Goal: Information Seeking & Learning: Check status

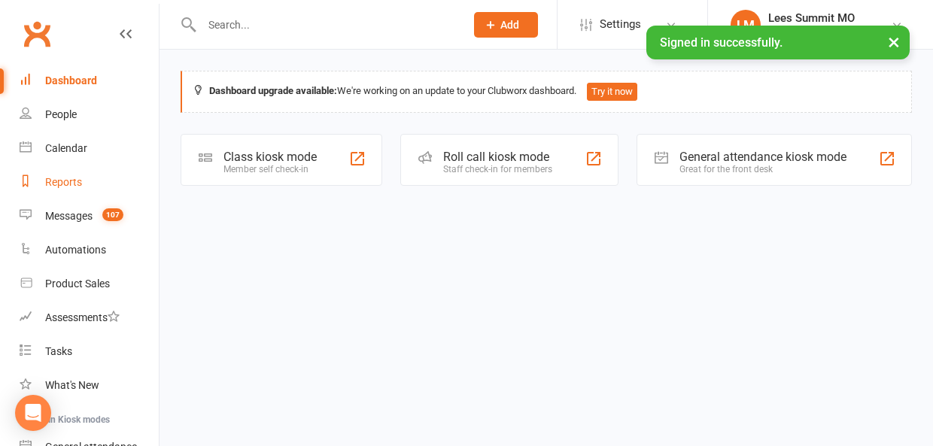
click at [76, 181] on div "Reports" at bounding box center [63, 182] width 37 height 12
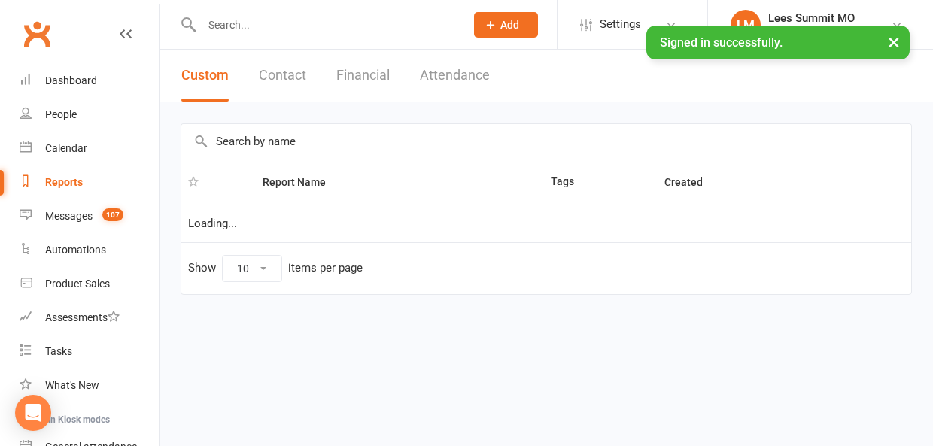
select select "100"
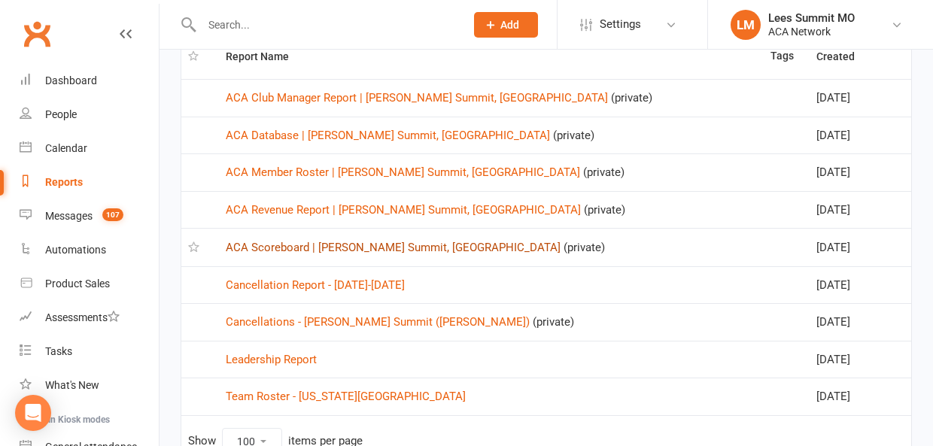
scroll to position [139, 0]
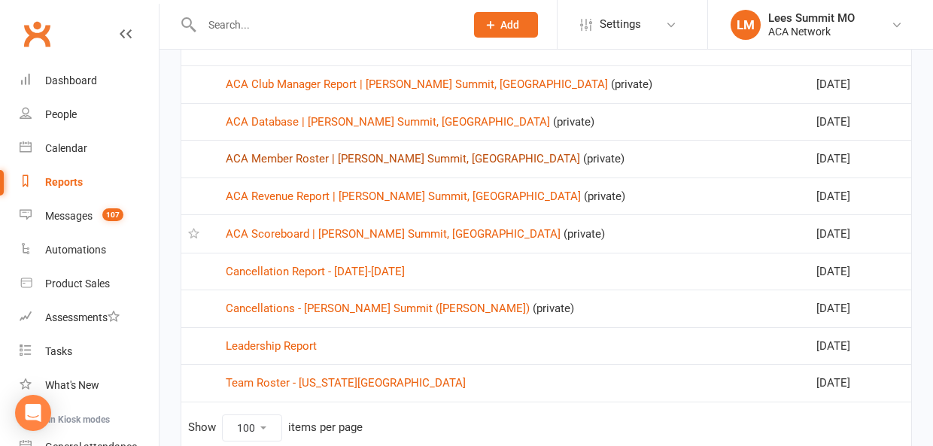
click at [305, 156] on link "ACA Member Roster | [PERSON_NAME] Summit, [GEOGRAPHIC_DATA]" at bounding box center [403, 159] width 354 height 14
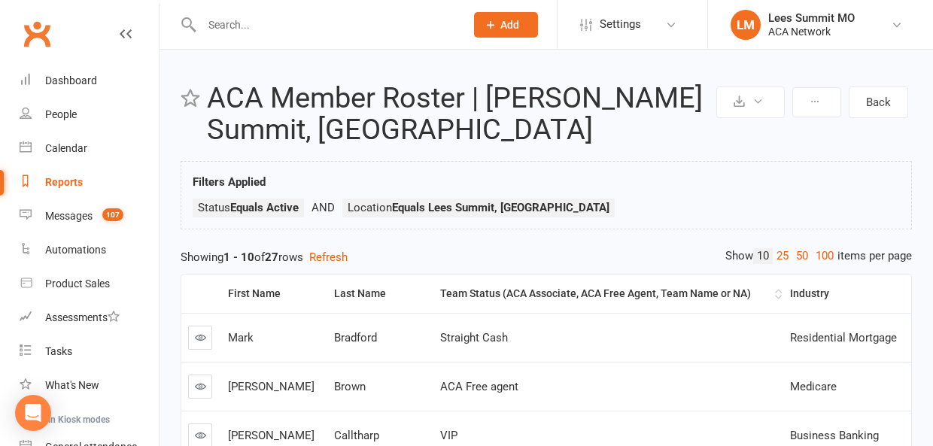
click at [530, 284] on th "Team Status (ACA Associate, ACA Free Agent, Team Name or NA)" at bounding box center [608, 294] width 350 height 38
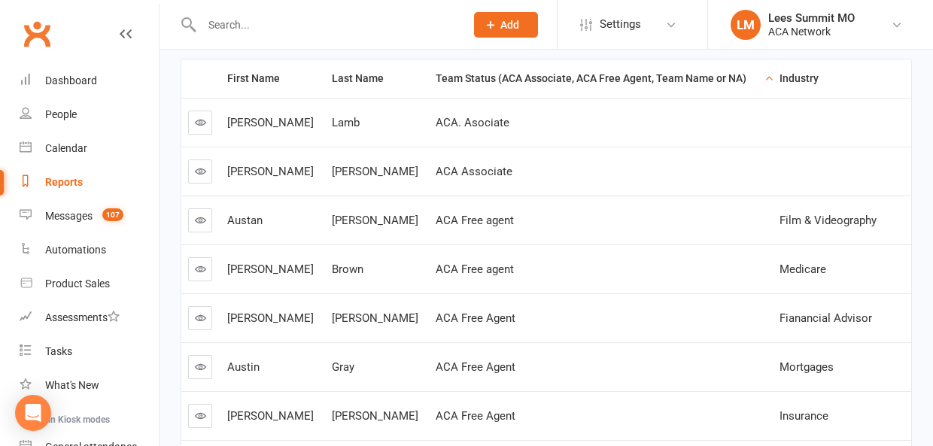
scroll to position [104, 0]
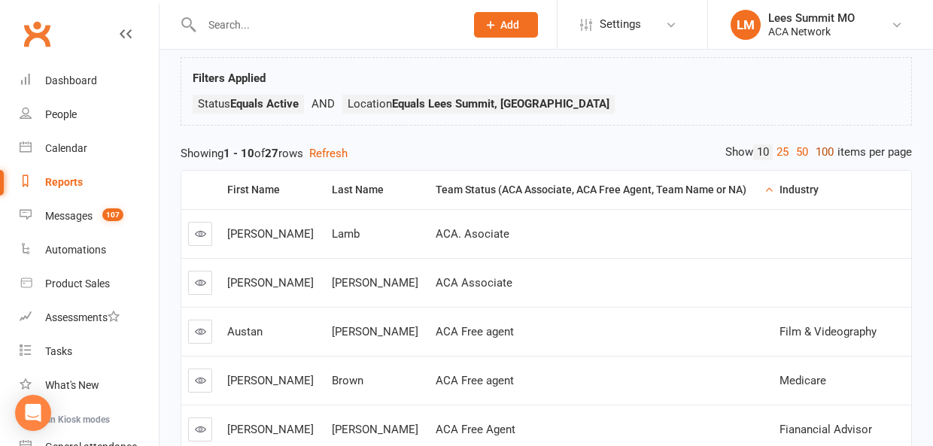
click at [821, 156] on link "100" at bounding box center [825, 152] width 26 height 16
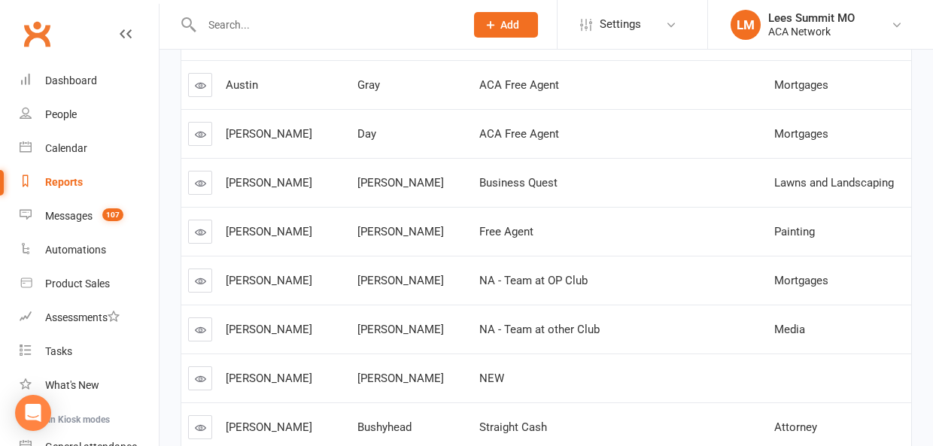
scroll to position [619, 0]
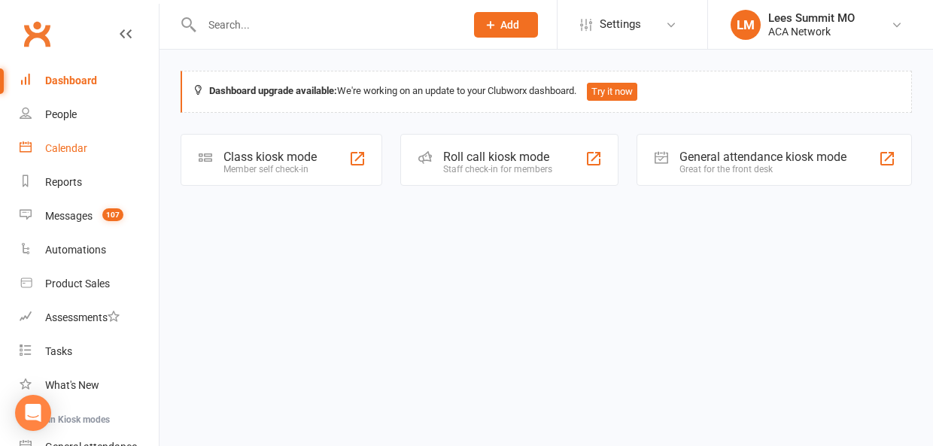
click at [58, 144] on div "Calendar" at bounding box center [66, 148] width 42 height 12
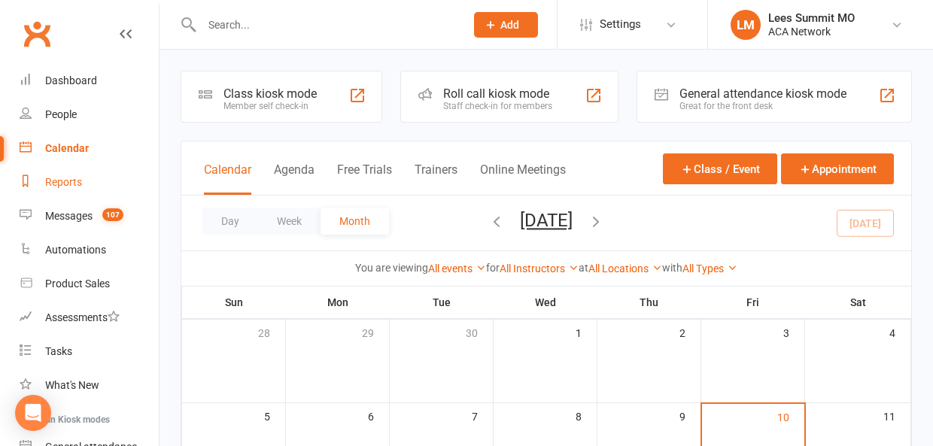
click at [61, 181] on div "Reports" at bounding box center [63, 182] width 37 height 12
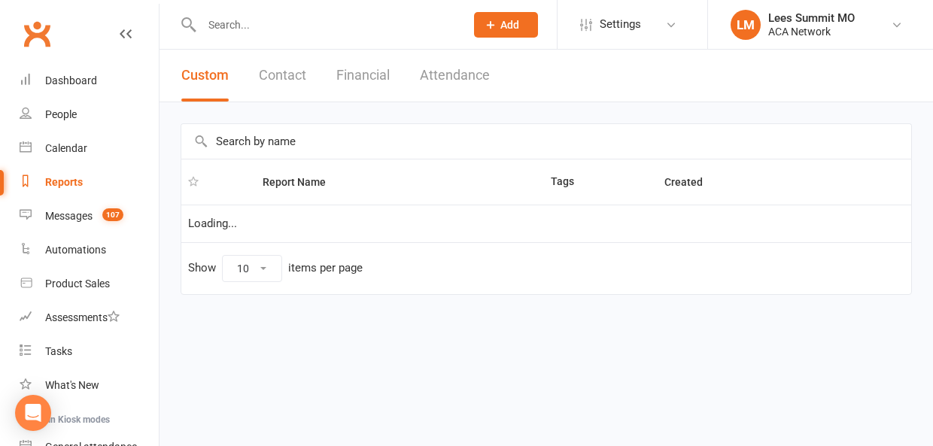
select select "100"
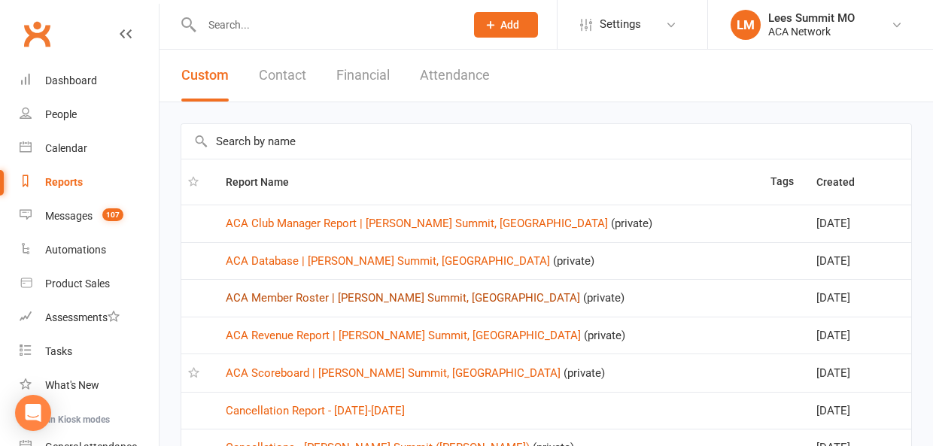
click at [281, 292] on link "ACA Member Roster | [PERSON_NAME] Summit, [GEOGRAPHIC_DATA]" at bounding box center [403, 298] width 354 height 14
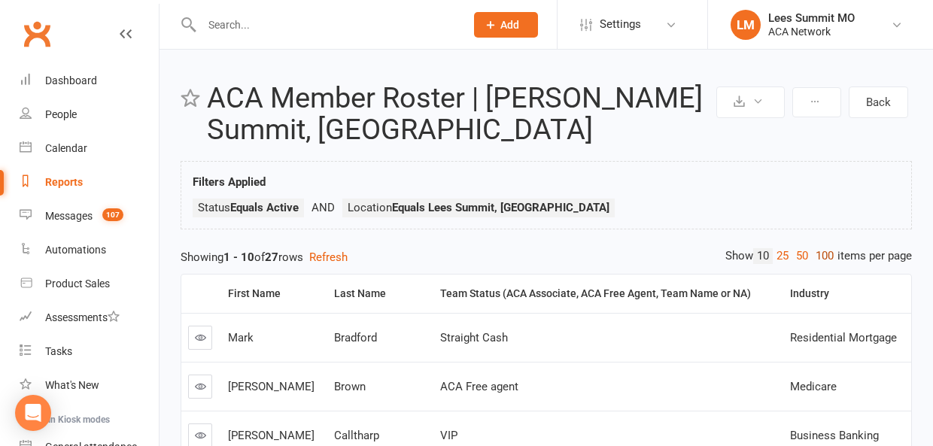
click at [831, 256] on link "100" at bounding box center [825, 256] width 26 height 16
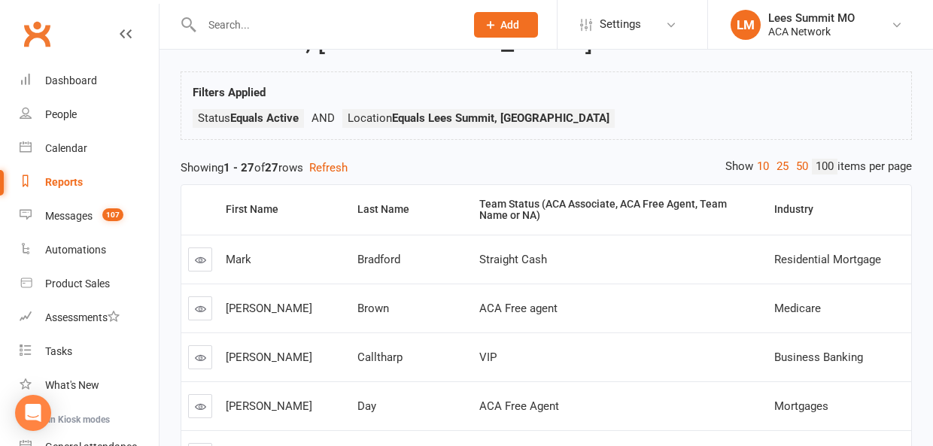
scroll to position [90, 0]
click at [479, 201] on div "Team Status (ACA Associate, ACA Free Agent, Team Name or NA)" at bounding box center [617, 210] width 276 height 23
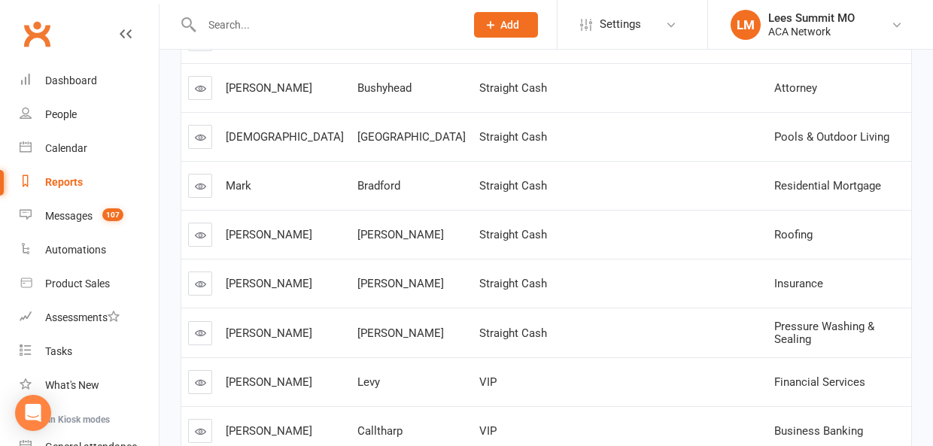
scroll to position [944, 0]
